Goal: Task Accomplishment & Management: Complete application form

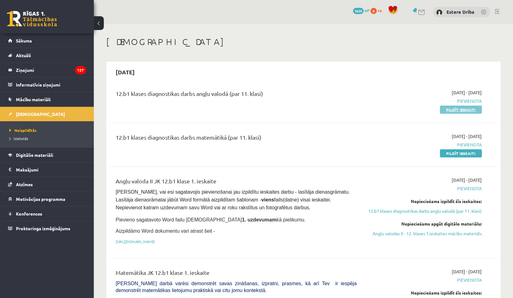
click at [451, 112] on link "Pildīt ieskaiti" at bounding box center [461, 110] width 42 height 8
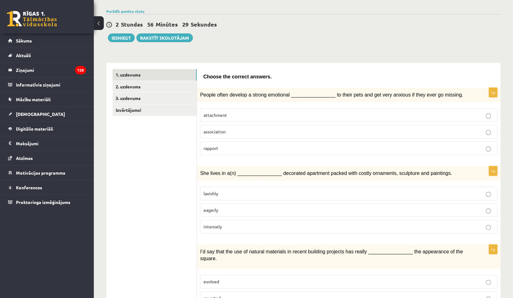
scroll to position [46, 0]
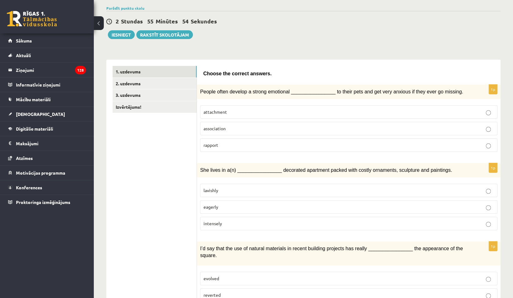
click at [257, 113] on p "attachment" at bounding box center [349, 112] width 290 height 7
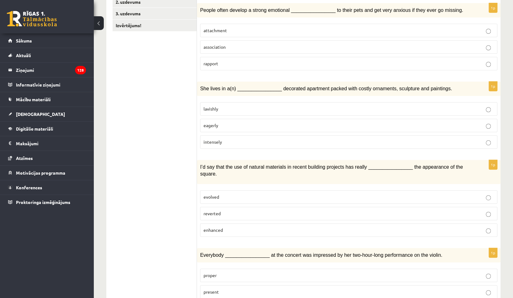
scroll to position [128, 0]
click at [247, 106] on p "lavishly" at bounding box center [349, 108] width 290 height 7
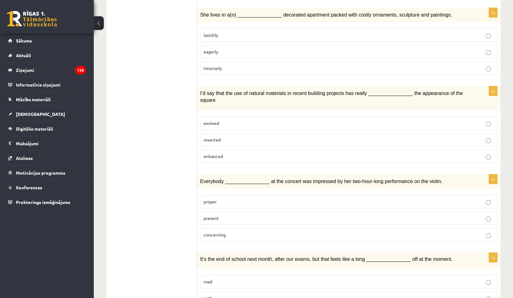
click at [214, 154] on span "enhanced" at bounding box center [213, 157] width 19 height 6
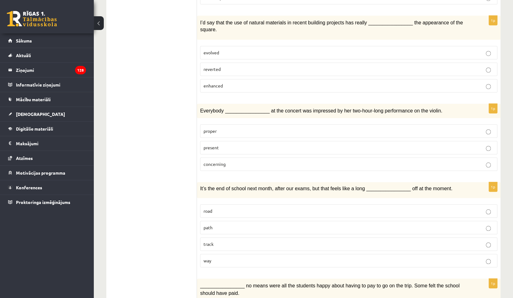
scroll to position [273, 0]
click at [219, 144] on p "present" at bounding box center [349, 147] width 290 height 7
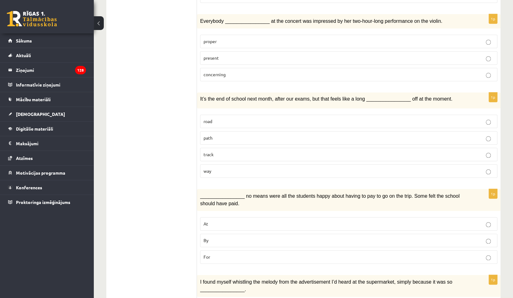
scroll to position [363, 0]
click at [217, 167] on p "way" at bounding box center [349, 170] width 290 height 7
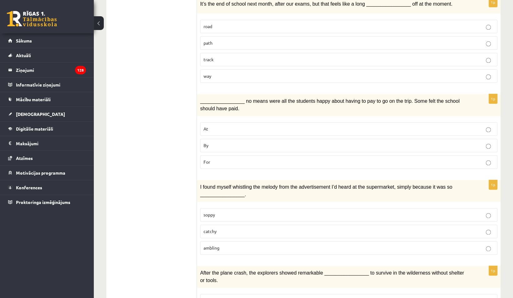
scroll to position [458, 0]
click at [211, 142] on p "By" at bounding box center [349, 145] width 290 height 7
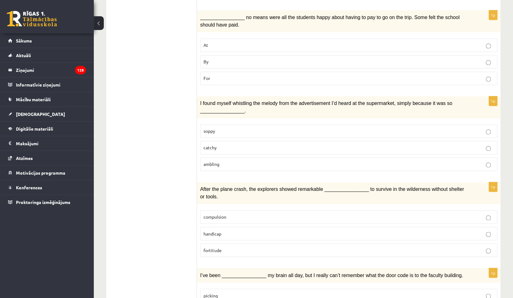
scroll to position [541, 0]
click at [214, 144] on p "catchy" at bounding box center [349, 147] width 290 height 7
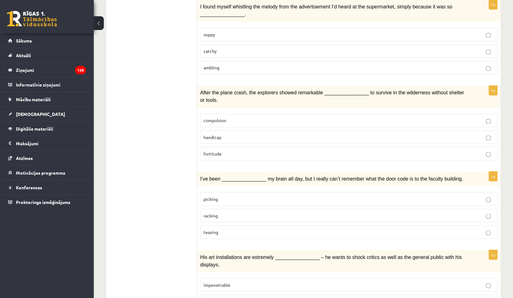
scroll to position [638, 0]
click at [214, 150] on span "fortitude" at bounding box center [213, 153] width 18 height 6
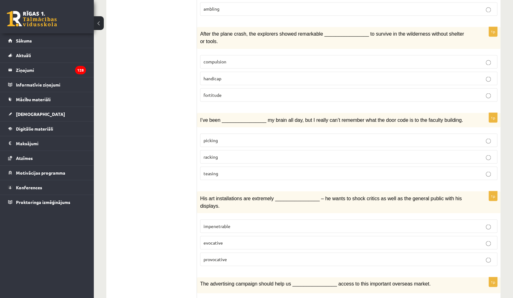
scroll to position [698, 0]
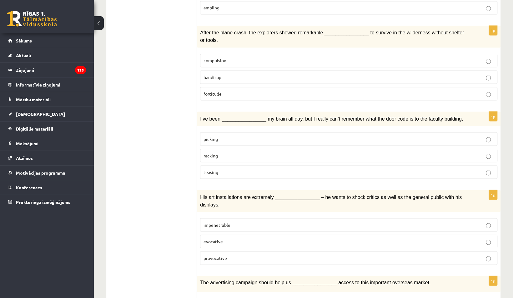
click at [236, 136] on p "picking" at bounding box center [349, 139] width 290 height 7
click at [209, 152] on p "racking" at bounding box center [349, 155] width 290 height 7
click at [214, 136] on span "picking" at bounding box center [211, 139] width 14 height 6
click at [213, 149] on label "racking" at bounding box center [348, 155] width 297 height 13
click at [212, 132] on label "picking" at bounding box center [348, 138] width 297 height 13
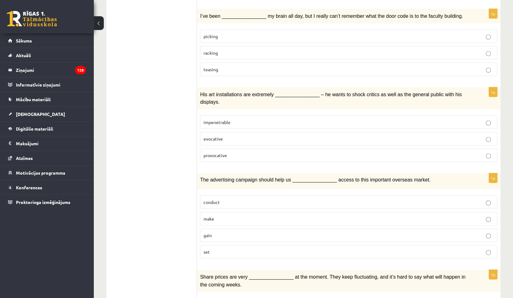
scroll to position [806, 0]
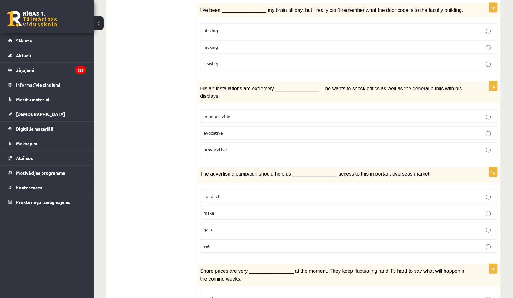
click at [208, 143] on label "provocative" at bounding box center [348, 149] width 297 height 13
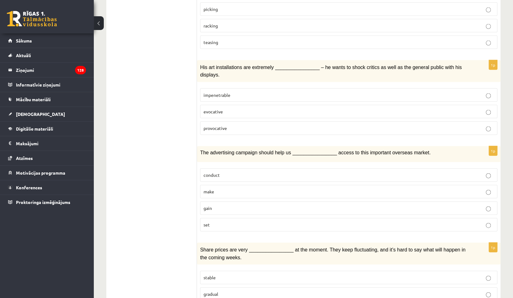
scroll to position [835, 0]
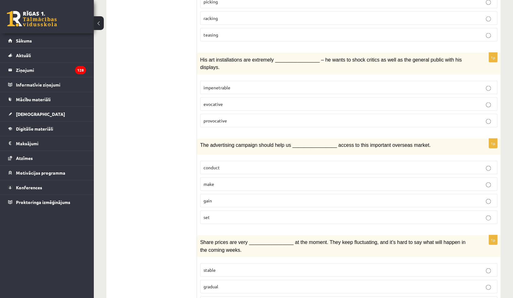
click at [208, 198] on span "gain" at bounding box center [208, 201] width 8 height 6
click at [213, 298] on span "volatile" at bounding box center [211, 303] width 15 height 6
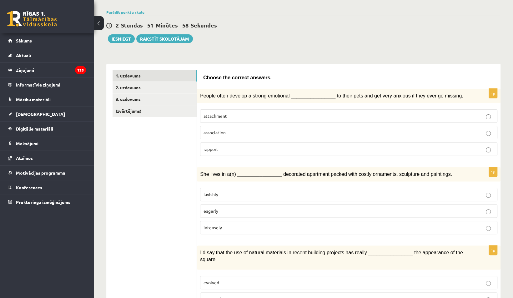
scroll to position [0, 0]
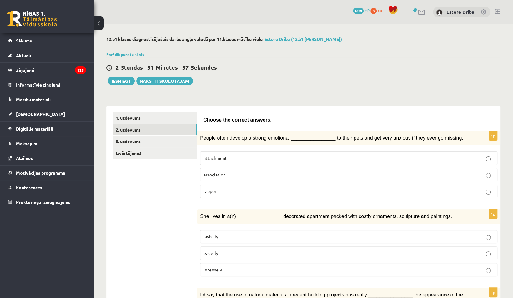
click at [141, 129] on link "2. uzdevums" at bounding box center [155, 130] width 84 height 12
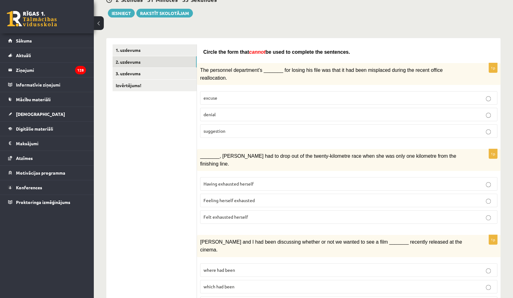
scroll to position [68, 0]
click at [216, 95] on span "excuse" at bounding box center [211, 98] width 14 height 6
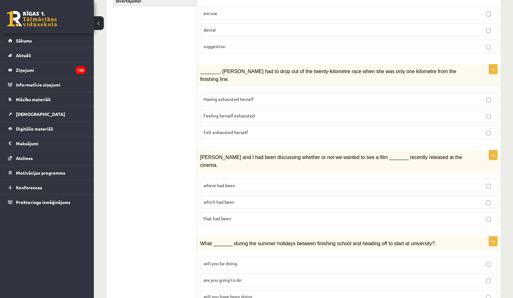
scroll to position [153, 0]
click at [204, 96] on span "Having exhausted herself" at bounding box center [229, 99] width 50 height 6
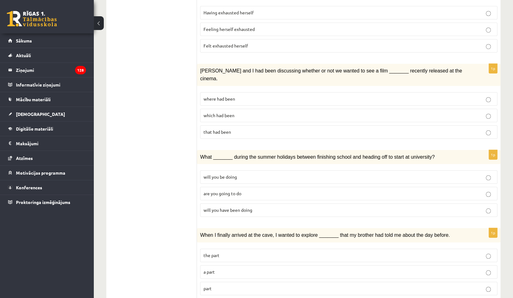
scroll to position [239, 0]
click at [212, 129] on span "that had been" at bounding box center [218, 132] width 28 height 6
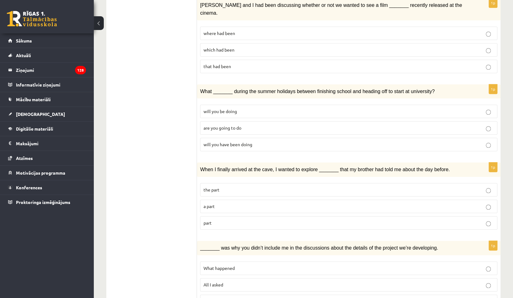
scroll to position [305, 0]
click at [213, 125] on span "are you going to do" at bounding box center [223, 128] width 38 height 6
click at [223, 108] on span "will you be doing" at bounding box center [220, 111] width 33 height 6
click at [212, 124] on p "are you going to do" at bounding box center [349, 127] width 290 height 7
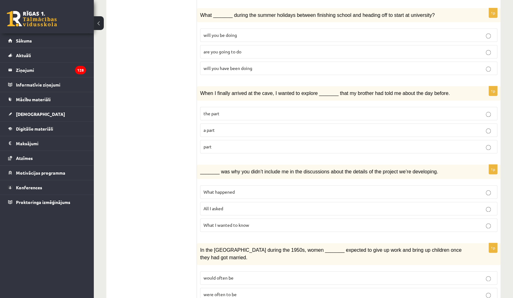
scroll to position [381, 0]
click at [214, 127] on span "a part" at bounding box center [209, 130] width 11 height 6
click at [227, 110] on p "the part" at bounding box center [349, 113] width 290 height 7
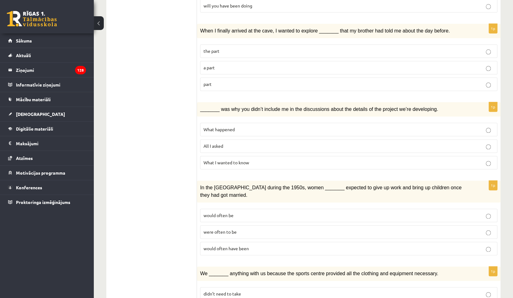
scroll to position [444, 0]
click at [236, 156] on label "What I wanted to know" at bounding box center [348, 162] width 297 height 13
click at [227, 143] on p "All I asked" at bounding box center [349, 146] width 290 height 7
click at [229, 159] on span "What I wanted to know" at bounding box center [227, 162] width 46 height 6
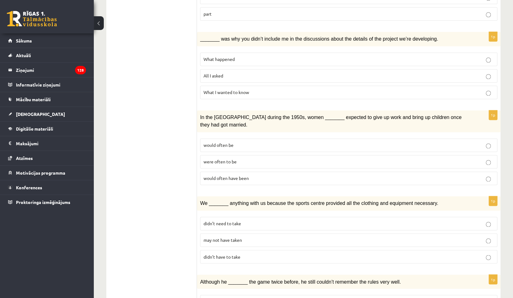
scroll to position [515, 0]
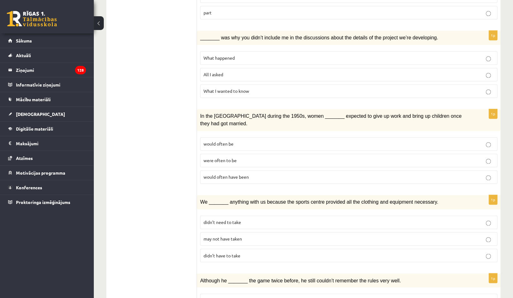
click at [233, 141] on span "would often be" at bounding box center [219, 144] width 30 height 6
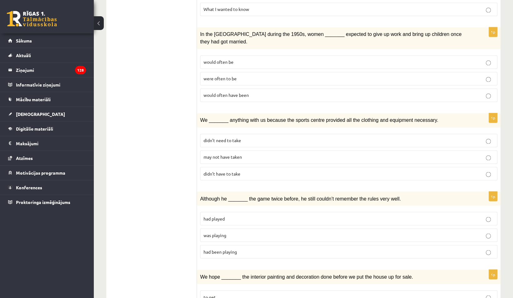
scroll to position [598, 0]
click at [259, 133] on label "didn’t need to take" at bounding box center [348, 139] width 297 height 13
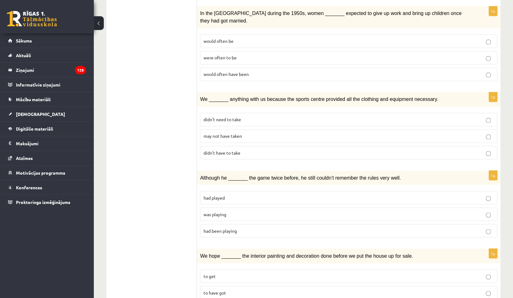
click at [208, 194] on p "had played" at bounding box center [349, 197] width 290 height 7
click at [226, 273] on p "to get" at bounding box center [349, 276] width 290 height 7
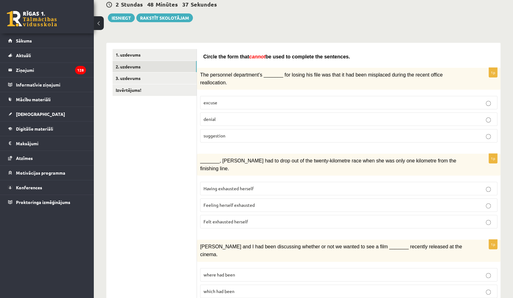
scroll to position [0, 0]
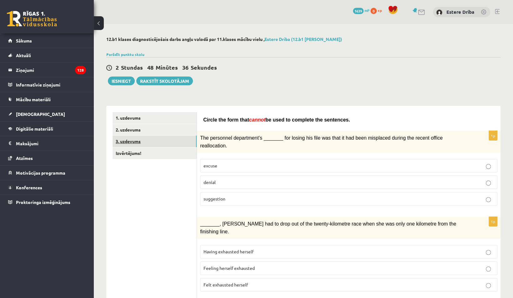
click at [129, 143] on link "3. uzdevums" at bounding box center [155, 142] width 84 height 12
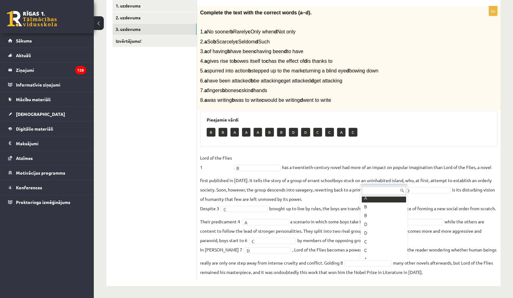
scroll to position [53, 0]
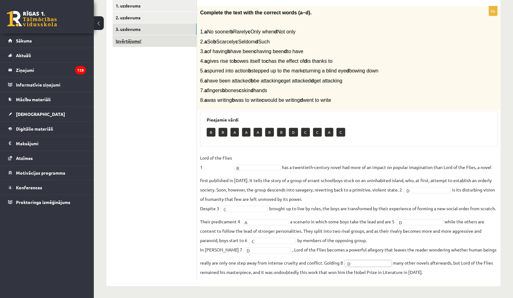
click at [127, 43] on link "Izvērtējums!" at bounding box center [155, 41] width 84 height 12
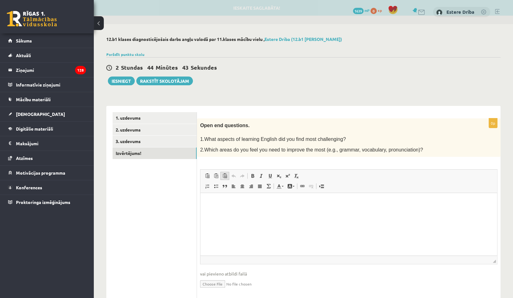
scroll to position [0, 0]
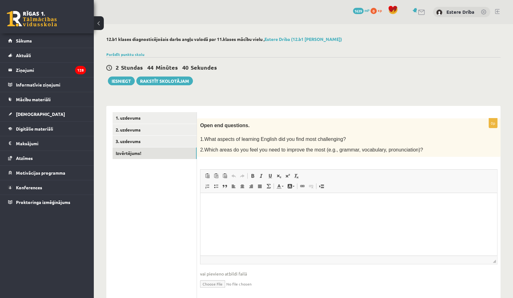
click at [256, 210] on html at bounding box center [348, 202] width 297 height 19
click at [275, 207] on html "******" at bounding box center [348, 202] width 297 height 19
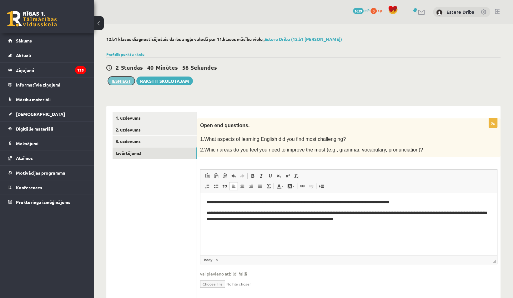
click at [119, 78] on button "Iesniegt" at bounding box center [121, 81] width 27 height 9
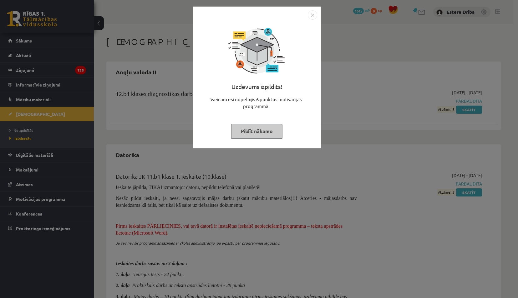
click at [270, 128] on button "Pildīt nākamo" at bounding box center [256, 131] width 51 height 14
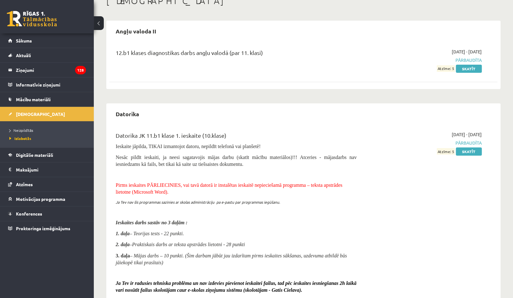
scroll to position [41, 0]
click at [465, 68] on link "Skatīt" at bounding box center [469, 69] width 26 height 8
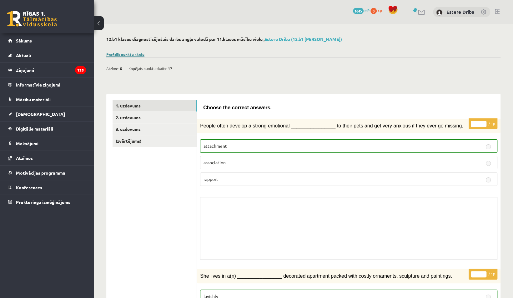
click at [131, 55] on link "Parādīt punktu skalu" at bounding box center [125, 54] width 38 height 5
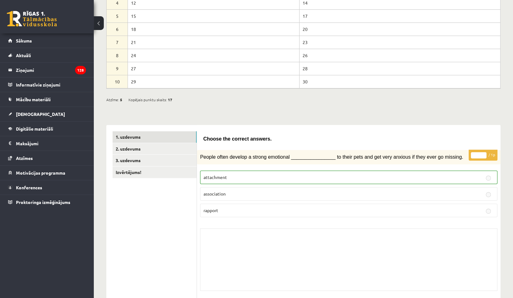
scroll to position [115, 0]
click at [149, 151] on link "2. uzdevums" at bounding box center [155, 149] width 84 height 12
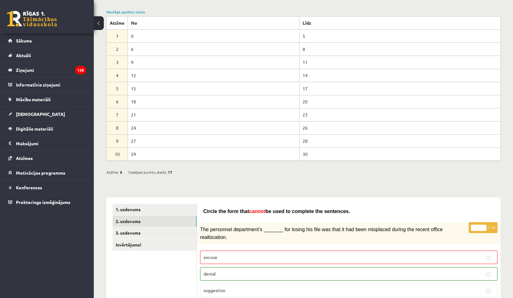
scroll to position [43, 0]
click at [166, 229] on link "3. uzdevums" at bounding box center [155, 233] width 84 height 12
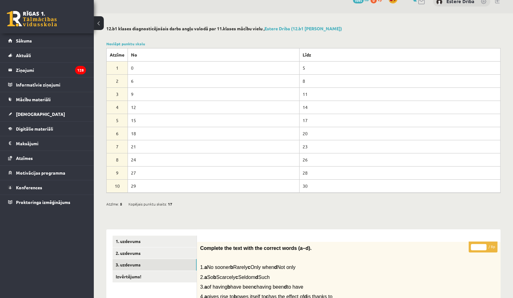
scroll to position [10, 0]
click at [160, 275] on link "Izvērtējums!" at bounding box center [155, 277] width 84 height 12
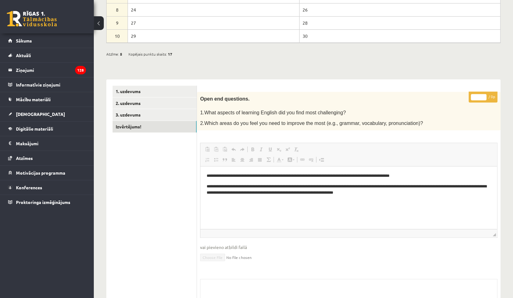
scroll to position [224, 0]
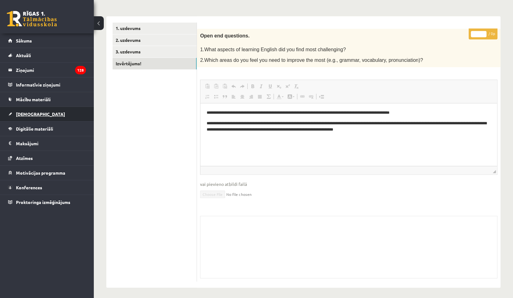
click at [37, 113] on link "[DEMOGRAPHIC_DATA]" at bounding box center [47, 114] width 78 height 14
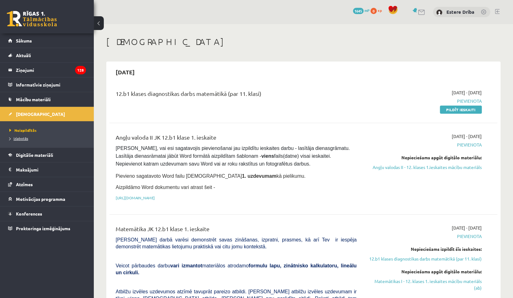
click at [22, 136] on span "Izlabotās" at bounding box center [18, 138] width 19 height 5
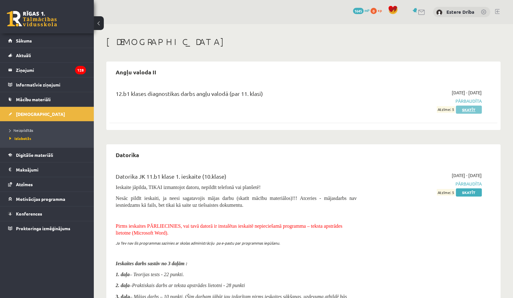
click at [468, 109] on link "Skatīt" at bounding box center [469, 110] width 26 height 8
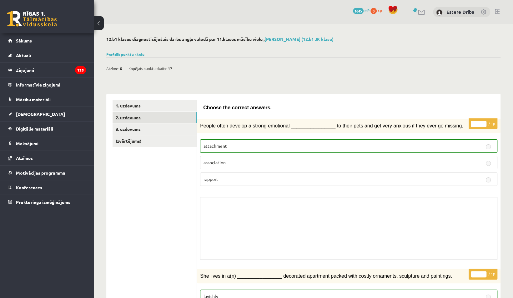
click at [176, 121] on link "2. uzdevums" at bounding box center [155, 118] width 84 height 12
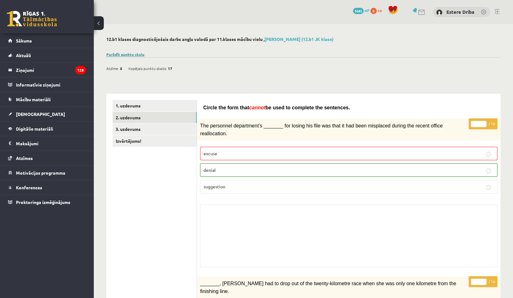
click at [136, 53] on link "Parādīt punktu skalu" at bounding box center [125, 54] width 38 height 5
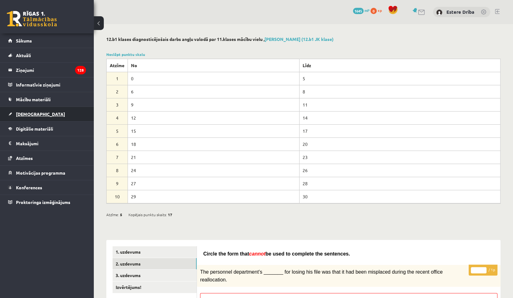
click at [24, 109] on link "[DEMOGRAPHIC_DATA]" at bounding box center [47, 114] width 78 height 14
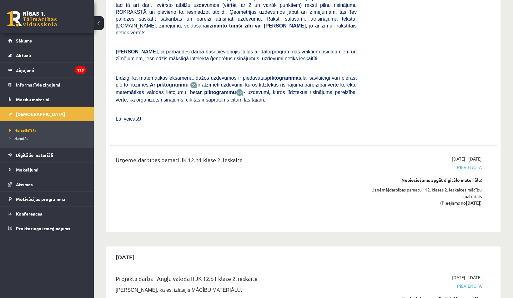
scroll to position [1426, 0]
click at [59, 69] on legend "Ziņojumi 128" at bounding box center [51, 70] width 70 height 14
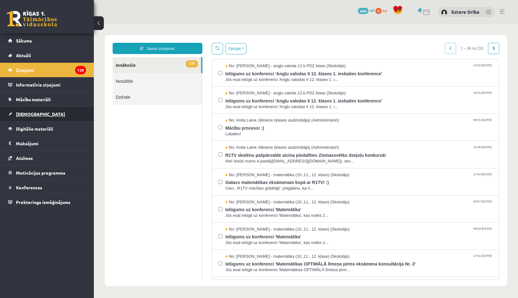
click at [39, 3] on link "[DEMOGRAPHIC_DATA]" at bounding box center [47, 114] width 78 height 14
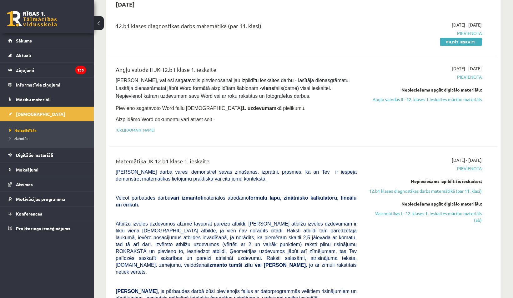
scroll to position [68, 0]
